Goal: Information Seeking & Learning: Learn about a topic

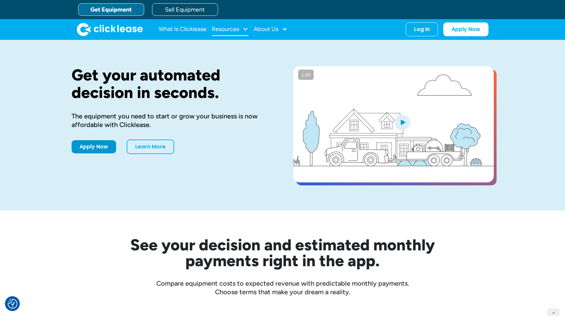
click at [223, 34] on div "Resources" at bounding box center [230, 29] width 37 height 13
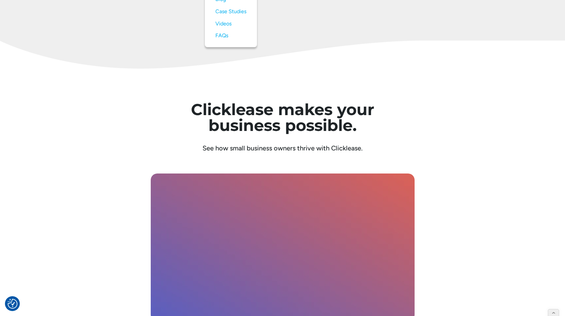
scroll to position [2296, 0]
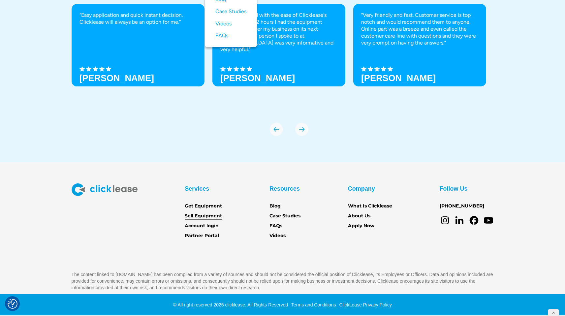
click at [207, 217] on link "Sell Equipment" at bounding box center [203, 215] width 37 height 7
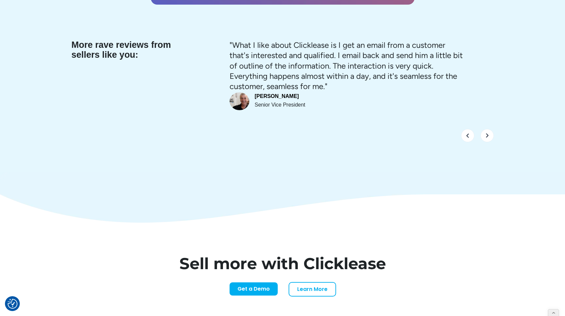
scroll to position [2739, 0]
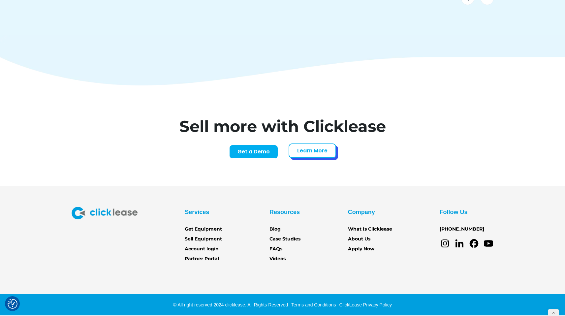
click at [322, 148] on link "Learn More" at bounding box center [313, 151] width 48 height 15
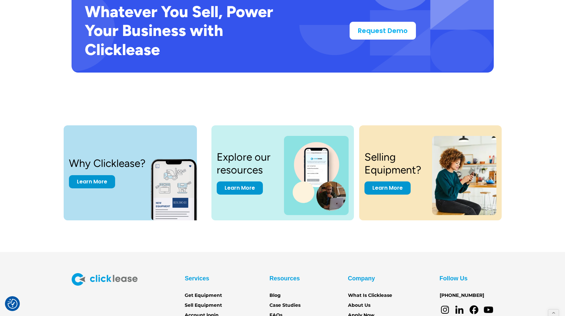
scroll to position [1347, 0]
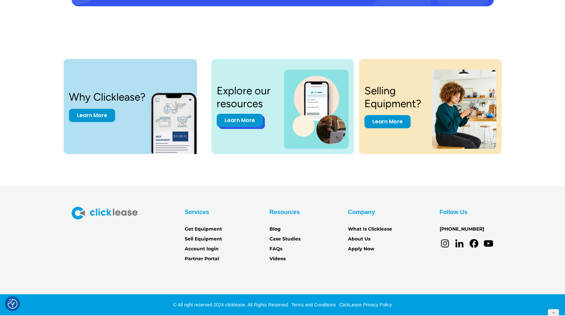
click at [241, 123] on link "Learn More" at bounding box center [240, 120] width 46 height 13
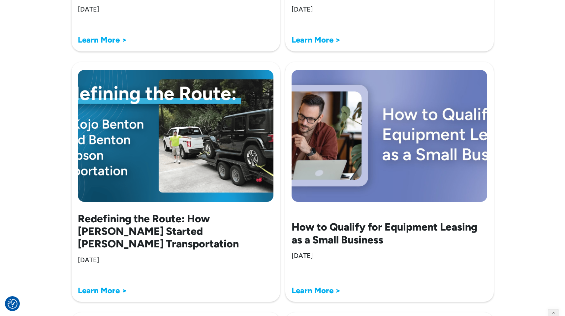
scroll to position [908, 0]
